Goal: Information Seeking & Learning: Learn about a topic

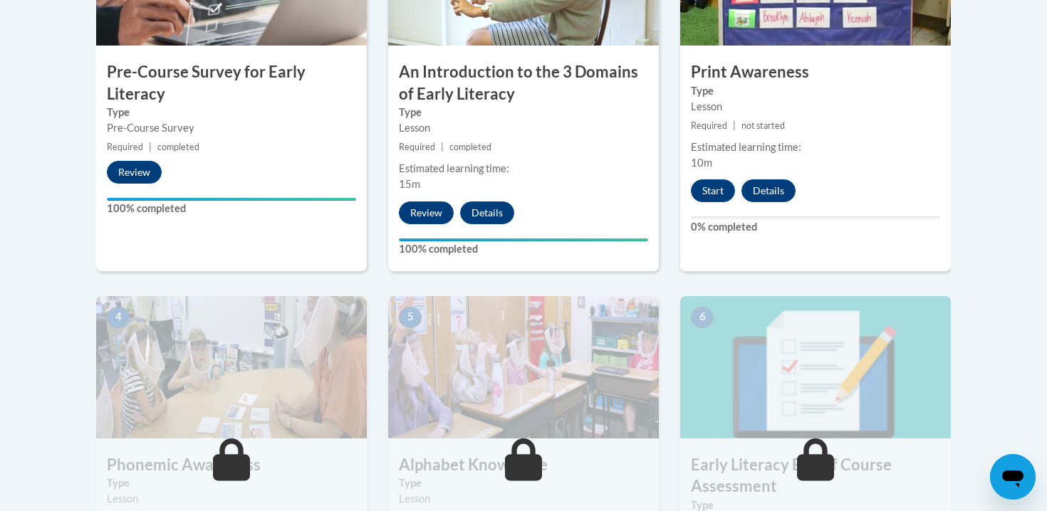
scroll to position [573, 0]
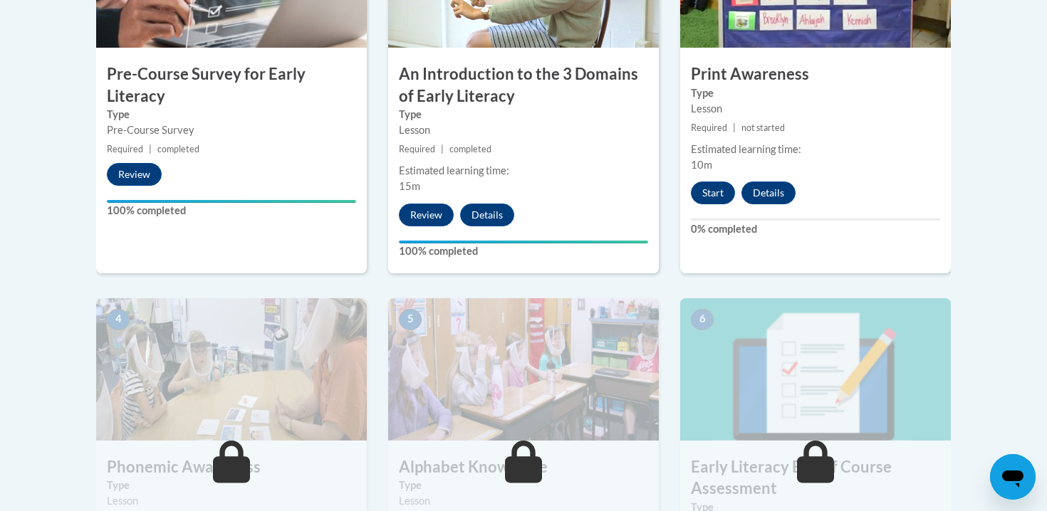
click at [469, 170] on div "Estimated learning time:" at bounding box center [523, 171] width 249 height 16
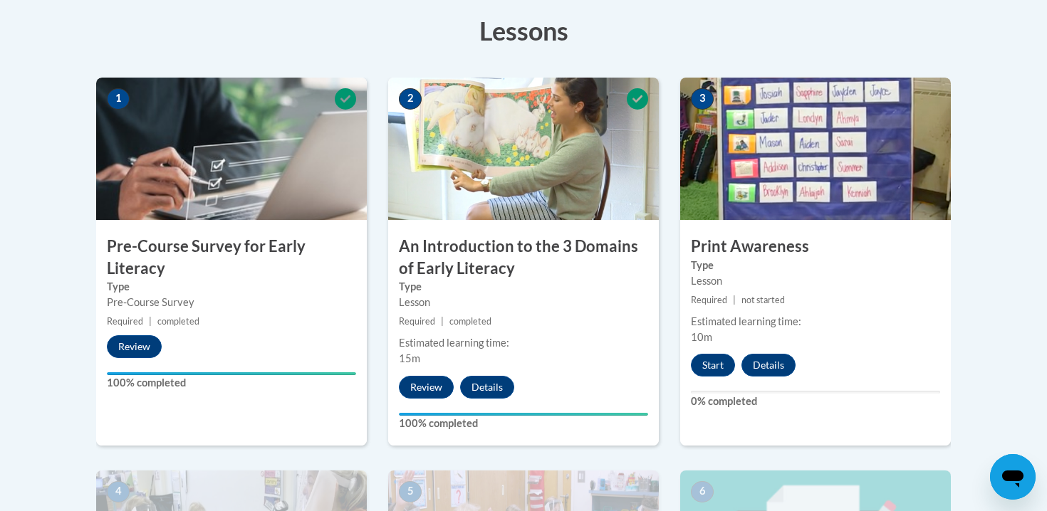
scroll to position [404, 0]
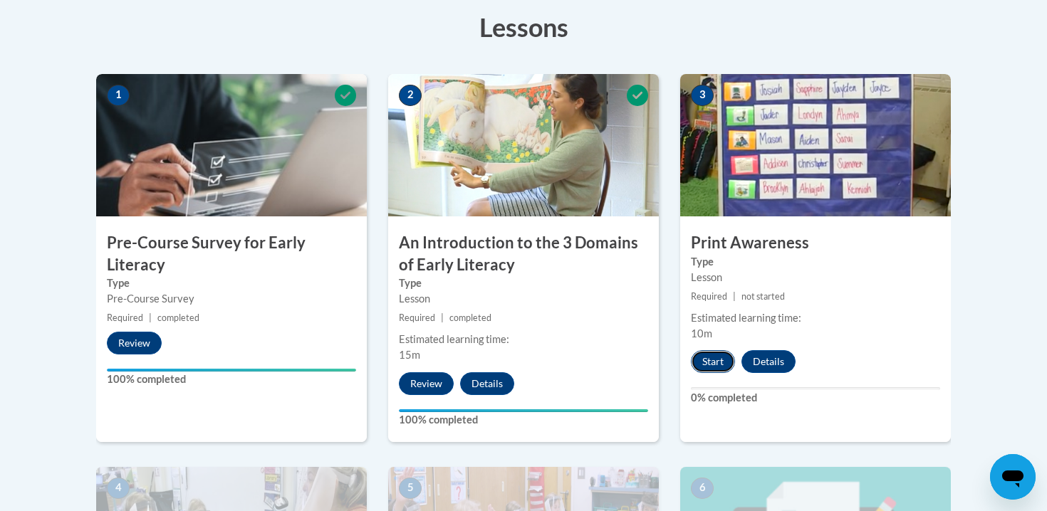
click at [721, 357] on button "Start" at bounding box center [713, 361] width 44 height 23
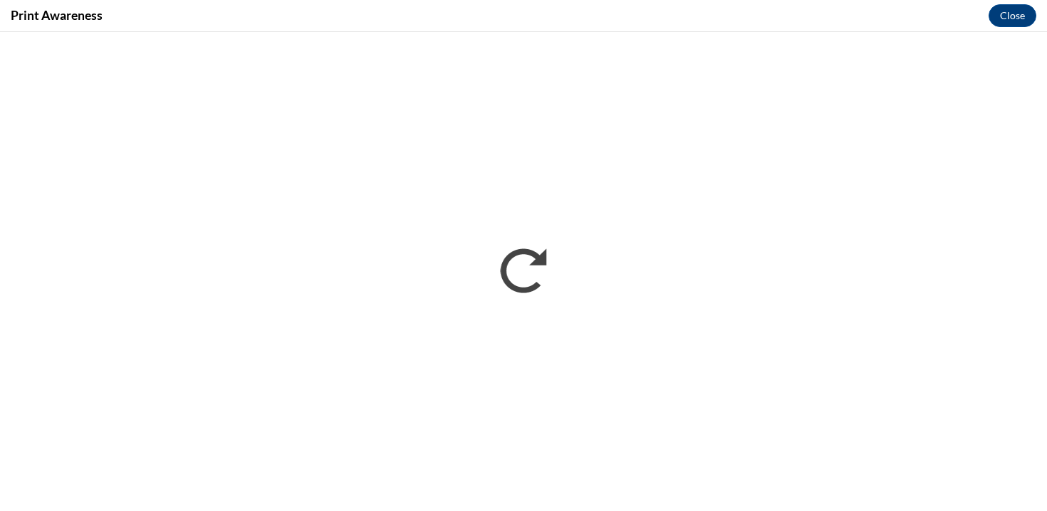
scroll to position [0, 0]
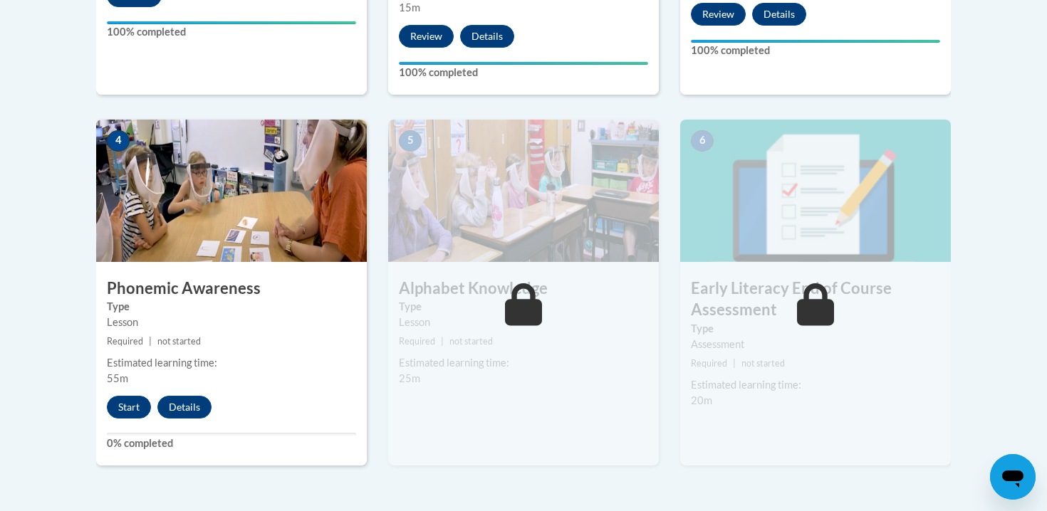
scroll to position [788, 0]
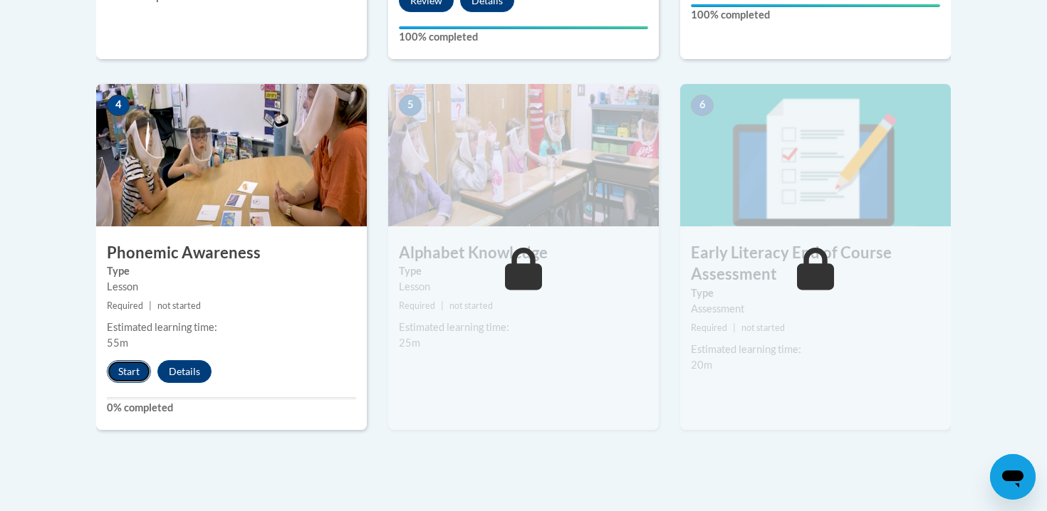
click at [137, 368] on button "Start" at bounding box center [129, 371] width 44 height 23
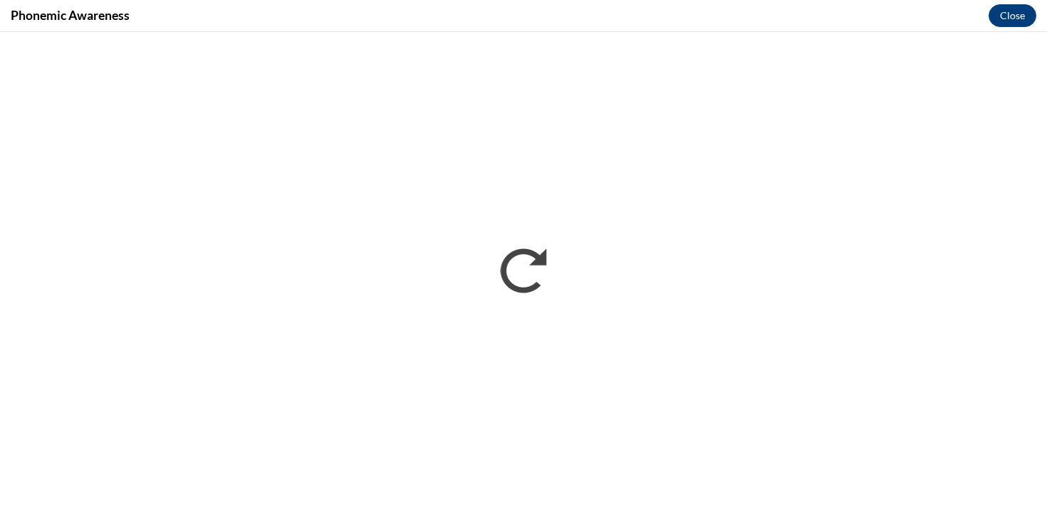
scroll to position [0, 0]
